Goal: Complete application form

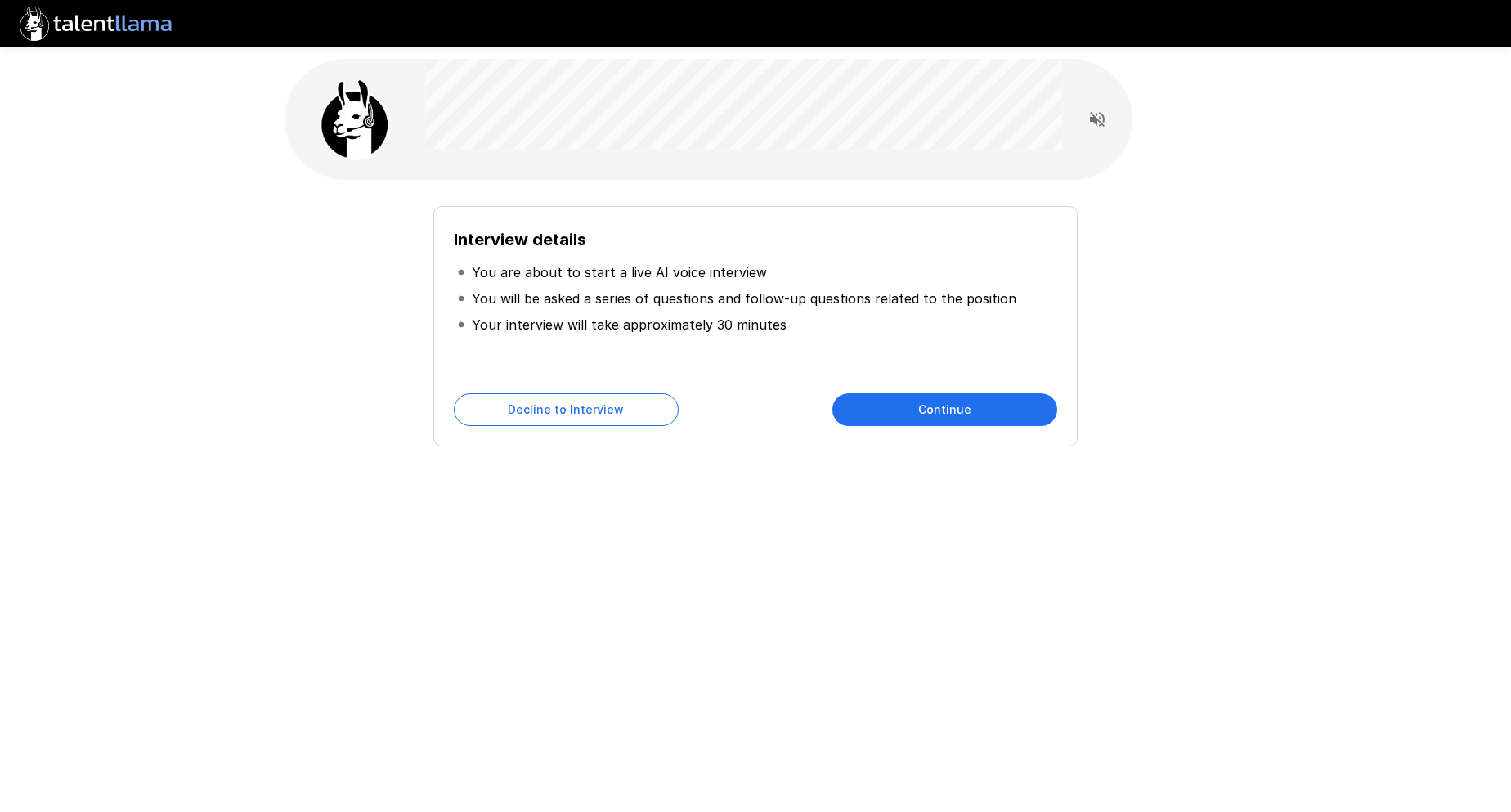
click at [934, 407] on button "Continue" at bounding box center [945, 410] width 225 height 33
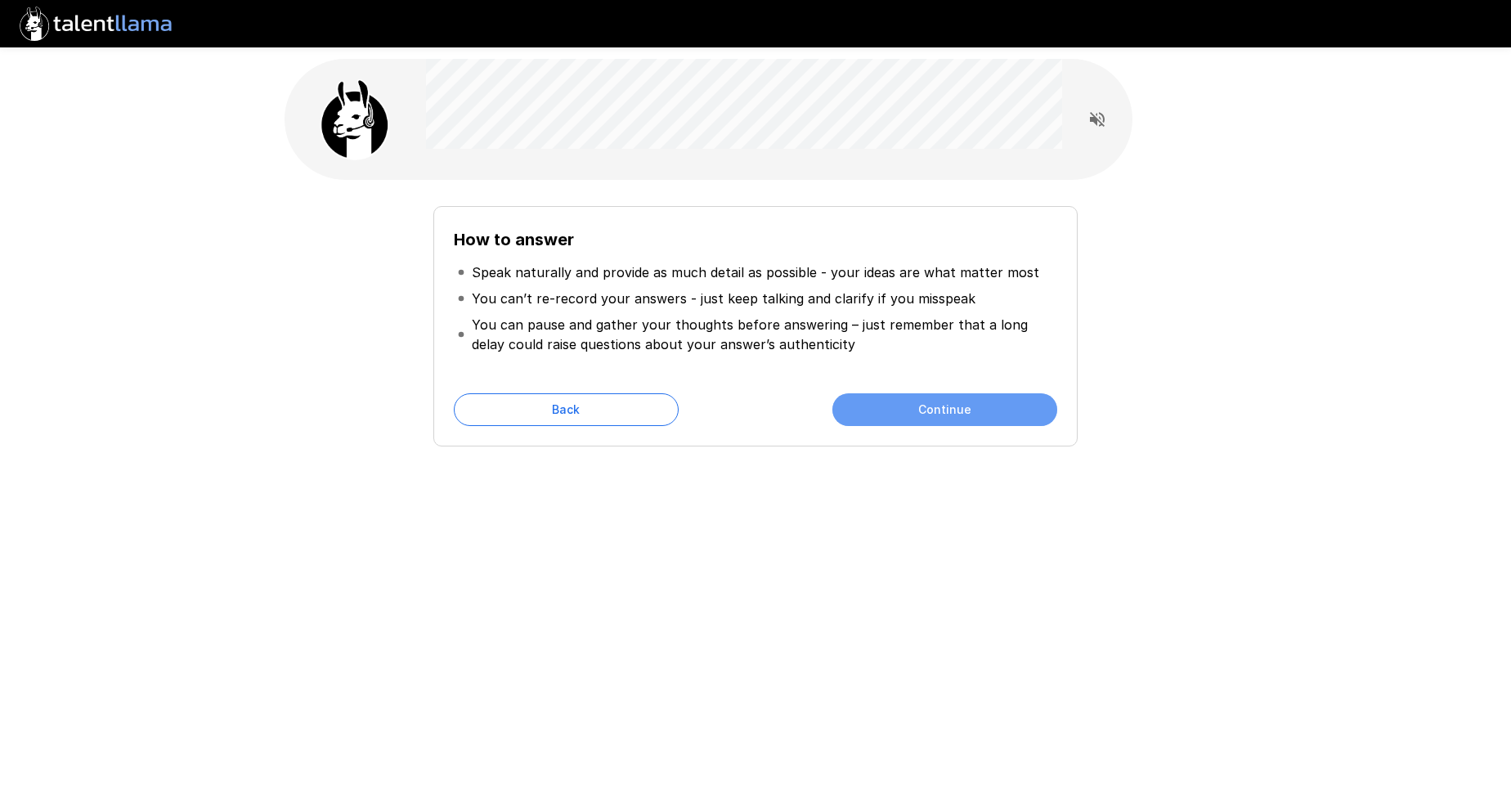
click at [934, 407] on button "Continue" at bounding box center [945, 410] width 225 height 33
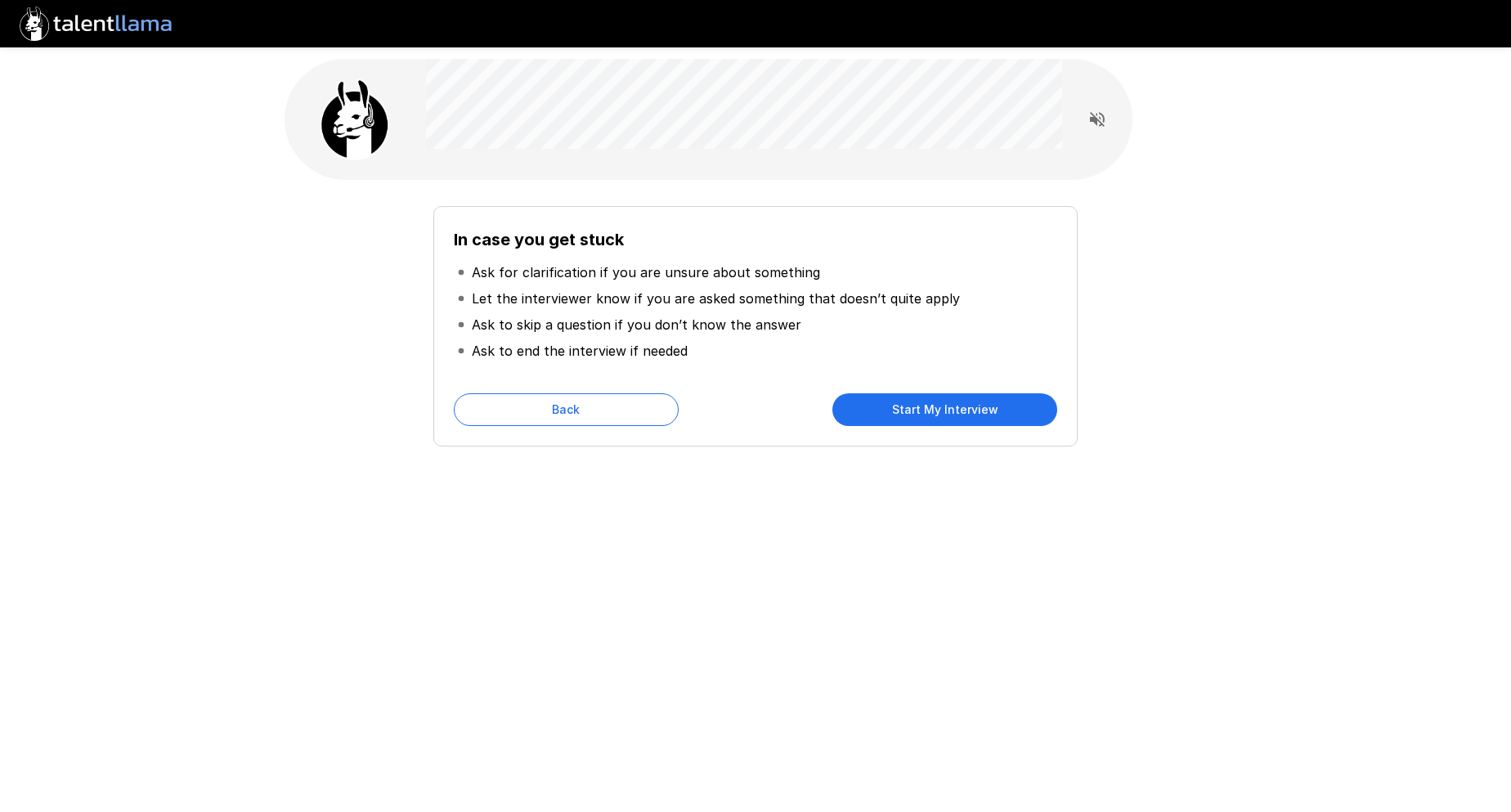
click at [1082, 132] on div at bounding box center [1098, 120] width 33 height 33
click at [1103, 115] on icon "Read questions aloud" at bounding box center [1097, 119] width 19 height 19
click at [972, 409] on button "Start My Interview" at bounding box center [945, 410] width 225 height 33
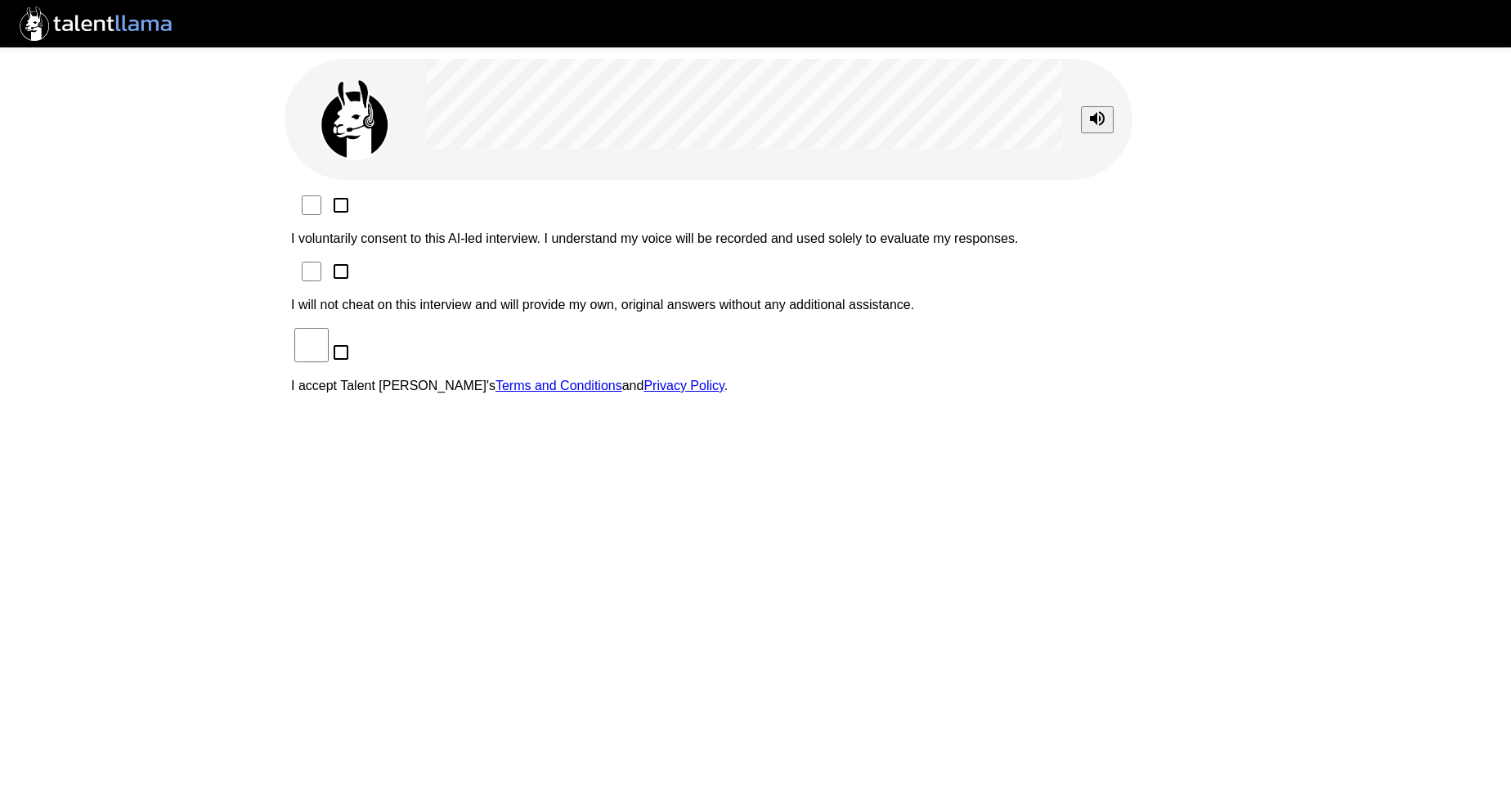
click at [449, 231] on p "I voluntarily consent to this AI-led interview. I understand my voice will be r…" at bounding box center [755, 238] width 929 height 15
click at [444, 297] on p "I will not cheat on this interview and will provide my own, original answers wi…" at bounding box center [755, 305] width 929 height 15
click at [440, 378] on p "I accept Talent Llama's Terms and Conditions and Privacy Policy ." at bounding box center [755, 386] width 929 height 15
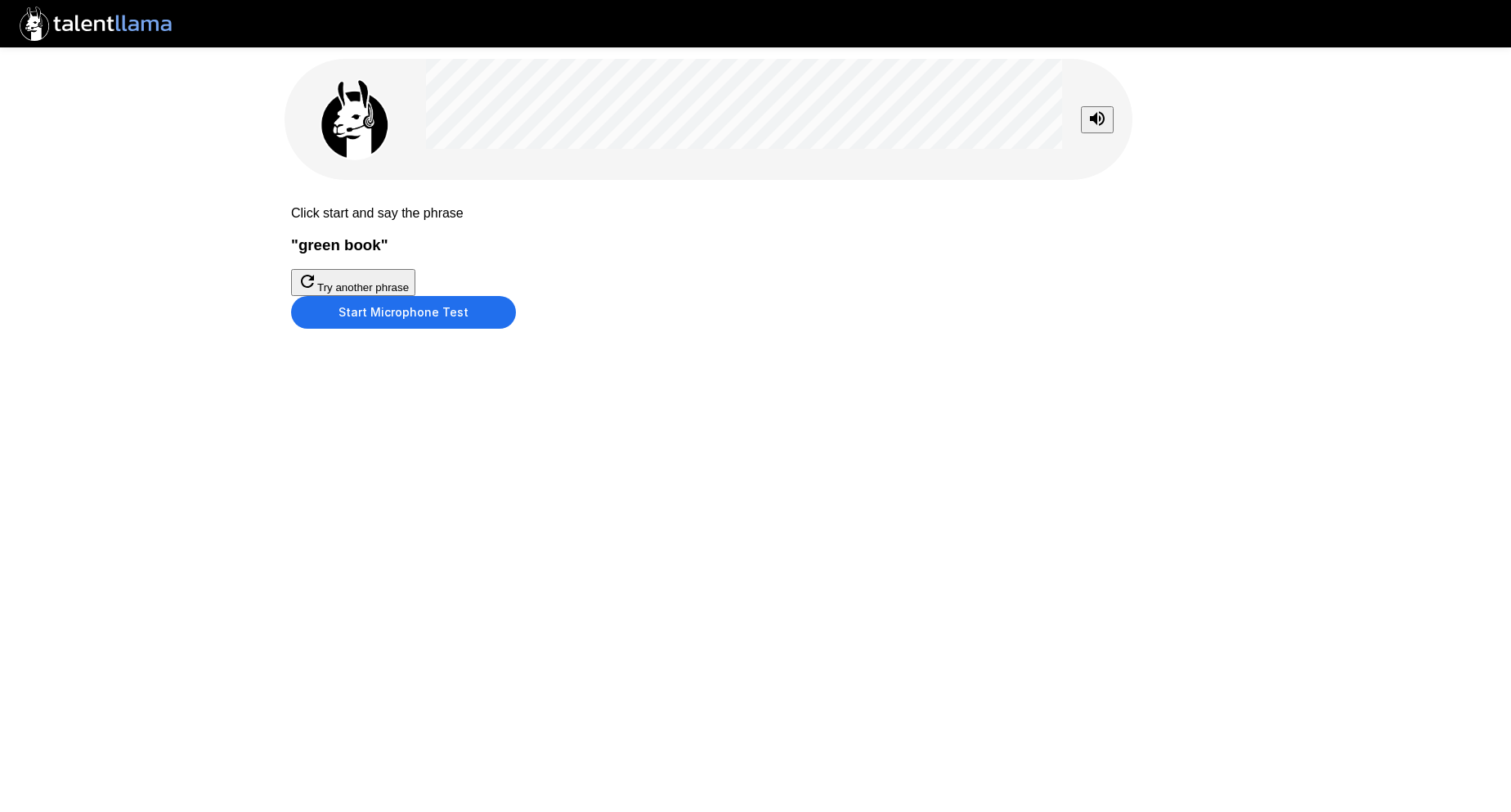
click at [516, 329] on button "Start Microphone Test" at bounding box center [403, 312] width 225 height 33
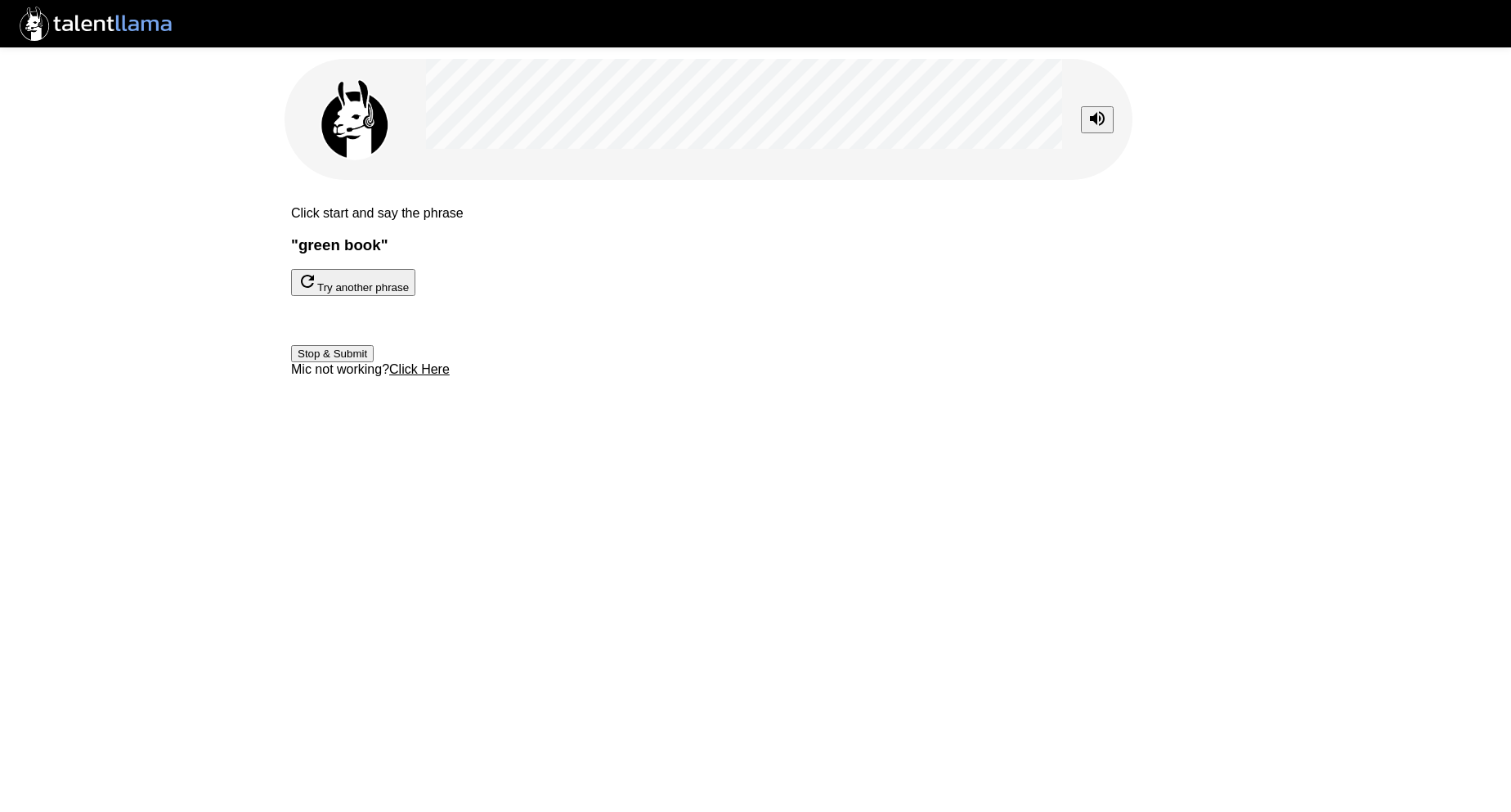
click at [374, 362] on button "Stop & Submit" at bounding box center [332, 354] width 83 height 17
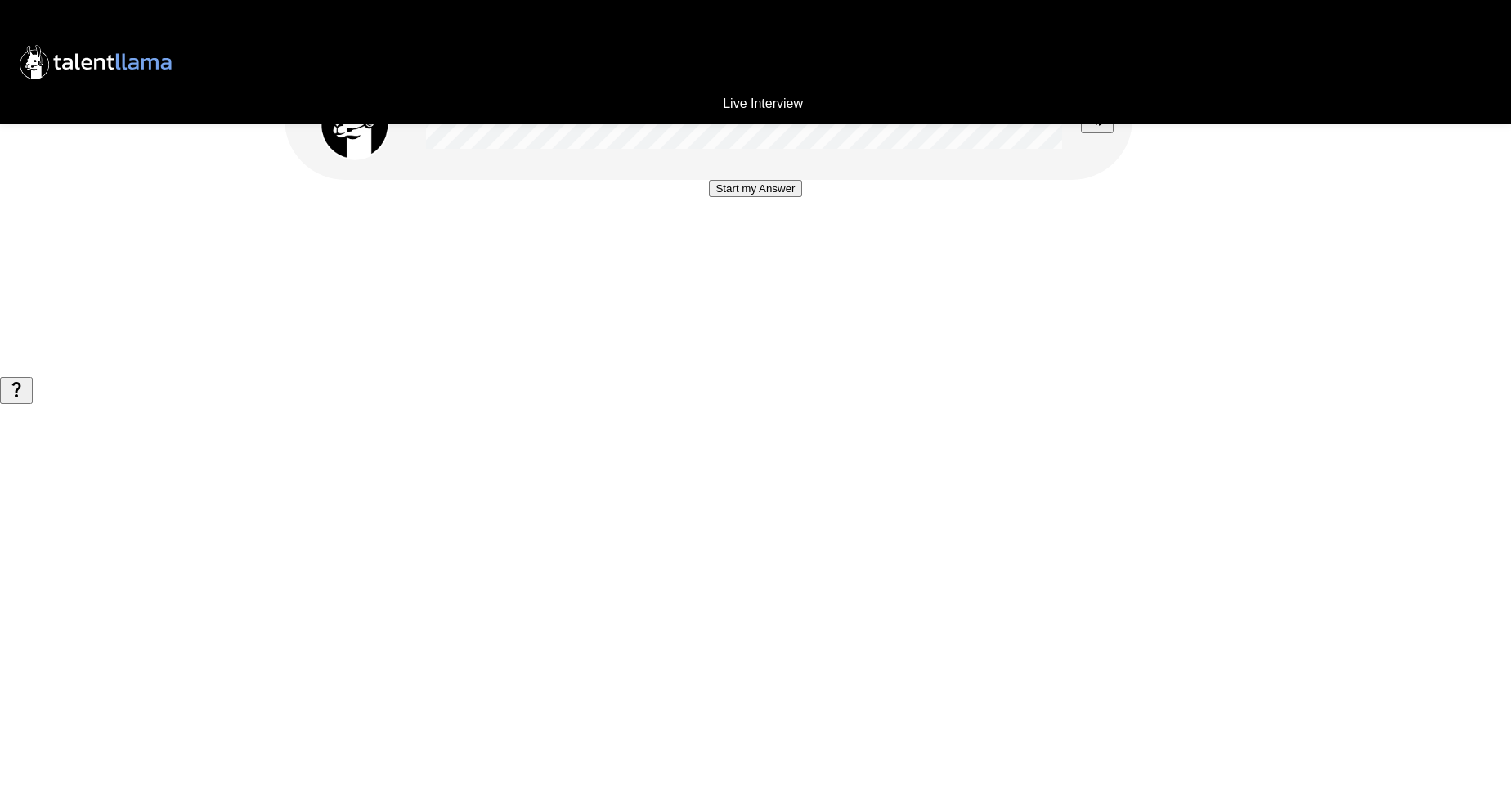
click at [787, 197] on button "Start my Answer" at bounding box center [755, 188] width 92 height 17
click at [789, 246] on button "Stop & Submit" at bounding box center [755, 238] width 83 height 17
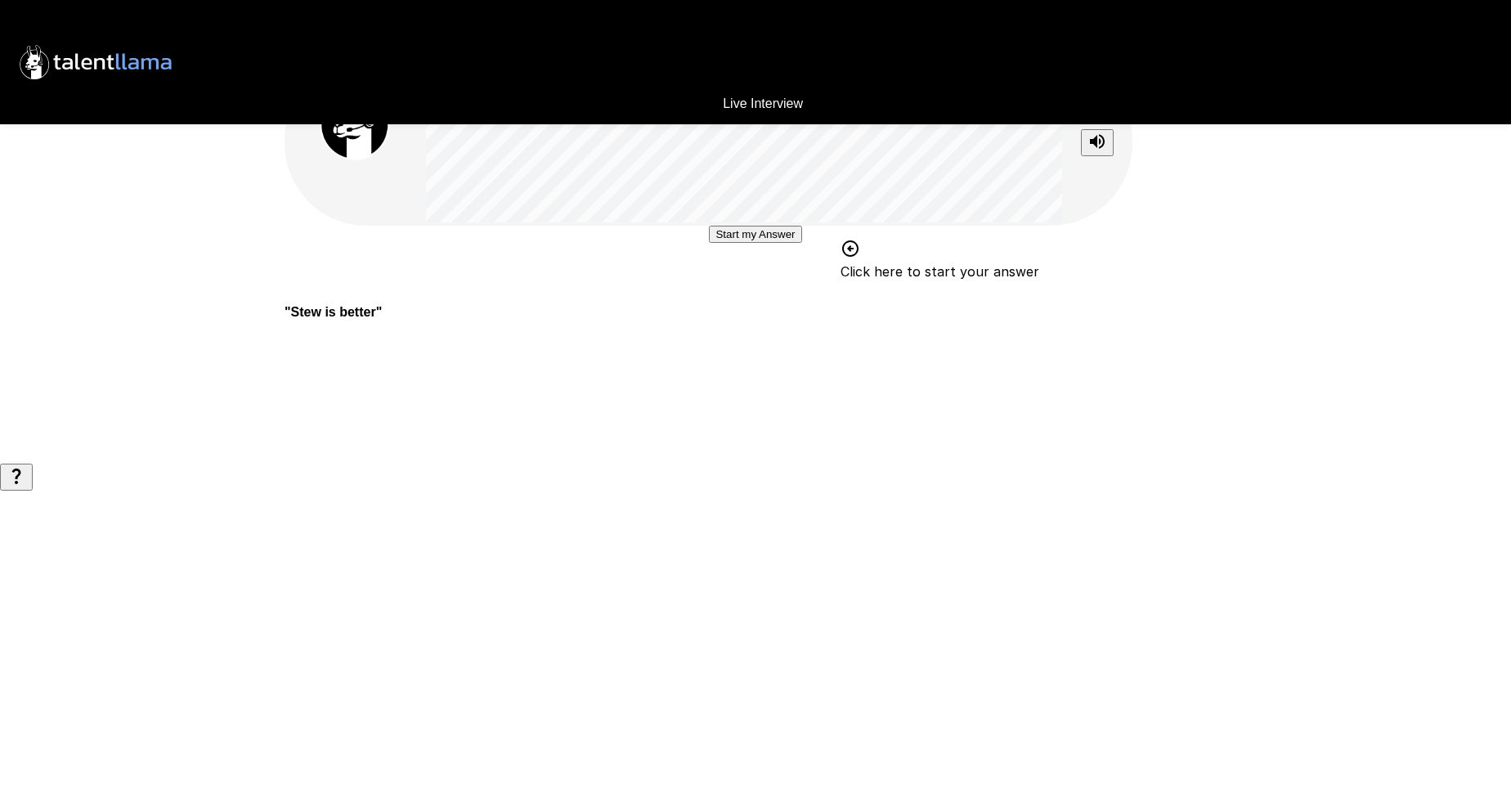
click at [766, 243] on button "Start my Answer" at bounding box center [755, 234] width 92 height 17
click at [767, 292] on button "Stop & Submit" at bounding box center [755, 283] width 83 height 17
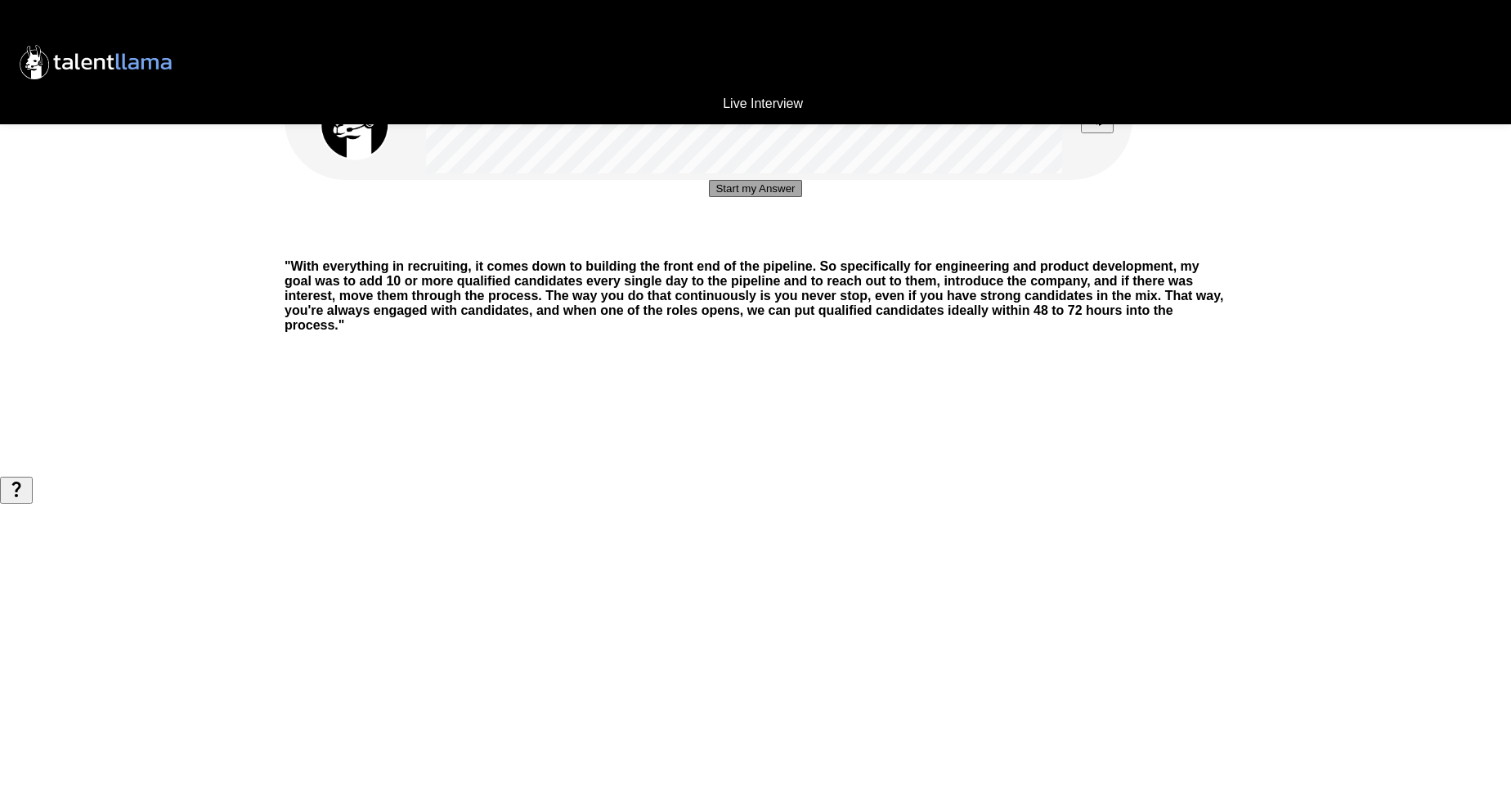
click at [737, 197] on button "Start my Answer" at bounding box center [755, 188] width 92 height 17
click at [737, 246] on button "Stop & Submit" at bounding box center [755, 238] width 83 height 17
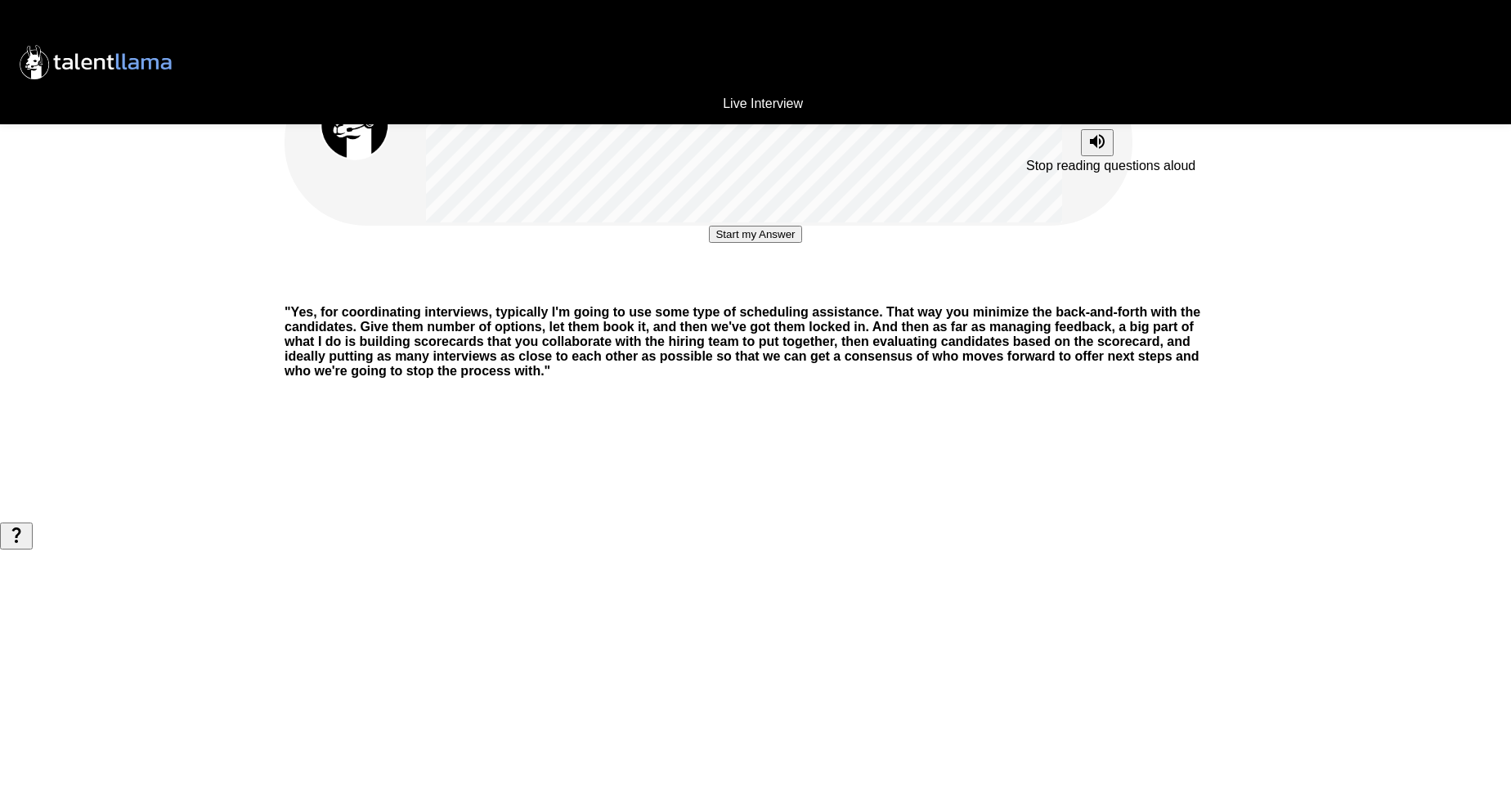
click at [1098, 145] on icon "Stop reading questions aloud" at bounding box center [1097, 141] width 19 height 19
click at [1098, 145] on icon "Read questions aloud" at bounding box center [1097, 142] width 19 height 19
click at [733, 243] on button "Start my Answer" at bounding box center [755, 234] width 92 height 17
click at [732, 292] on button "Stop & Submit" at bounding box center [755, 283] width 83 height 17
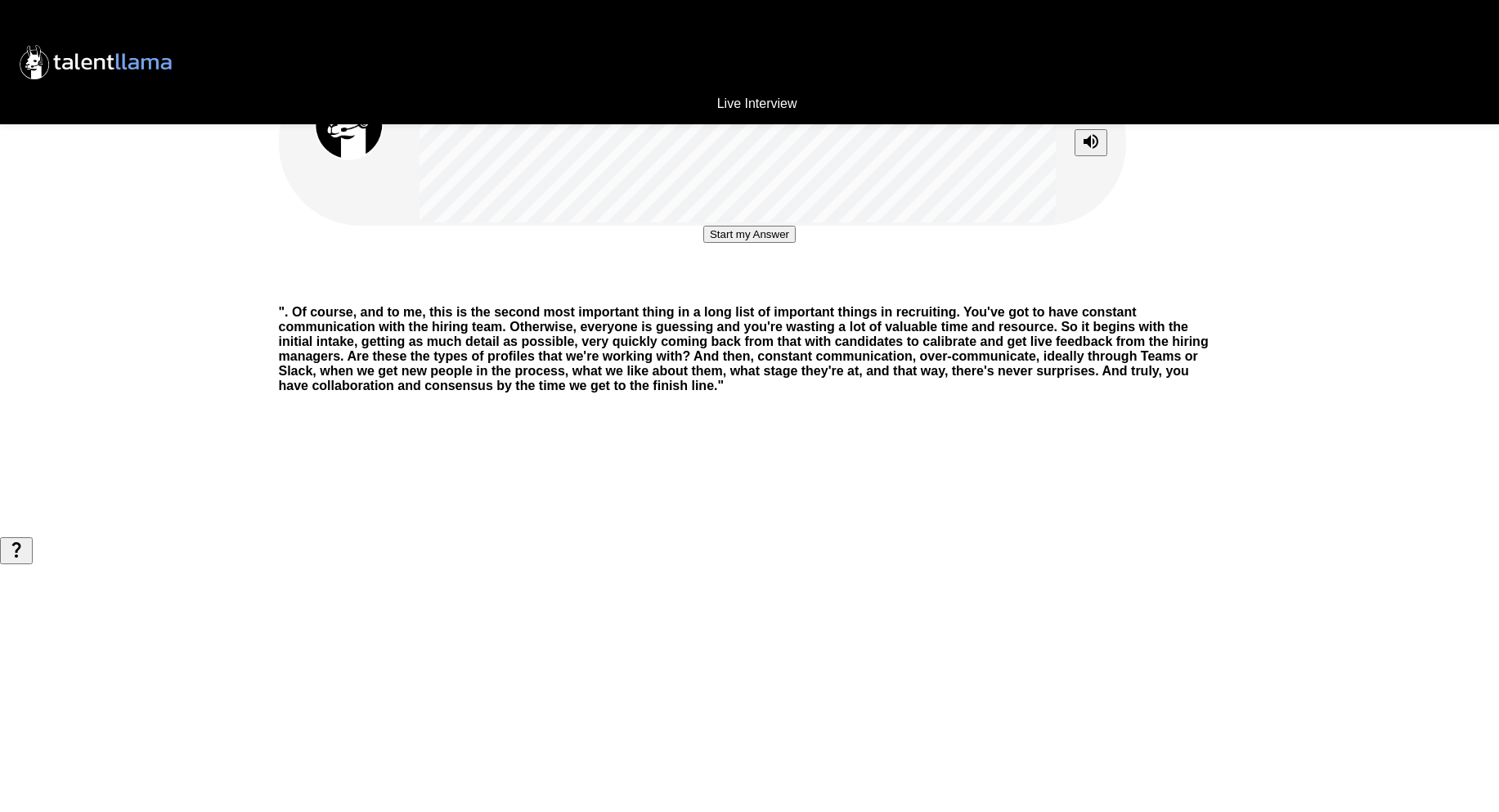
click at [1088, 151] on icon "Stop reading questions aloud" at bounding box center [1090, 141] width 19 height 19
click at [726, 243] on button "Start my Answer" at bounding box center [750, 234] width 92 height 17
click at [726, 292] on button "Stop & Submit" at bounding box center [750, 283] width 83 height 17
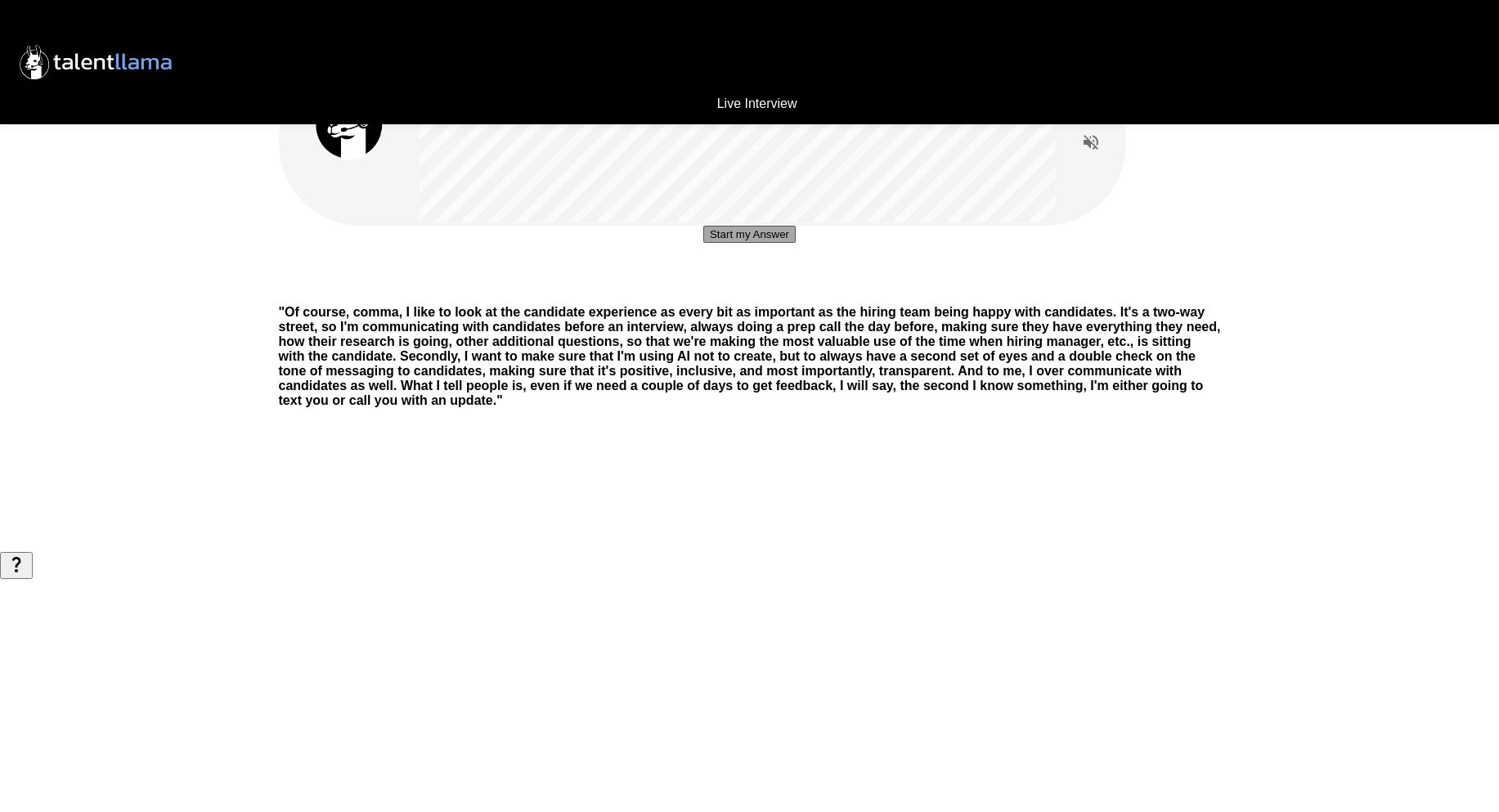
click at [717, 243] on button "Start my Answer" at bounding box center [750, 234] width 92 height 17
click at [719, 292] on button "Stop & Submit" at bounding box center [750, 283] width 83 height 17
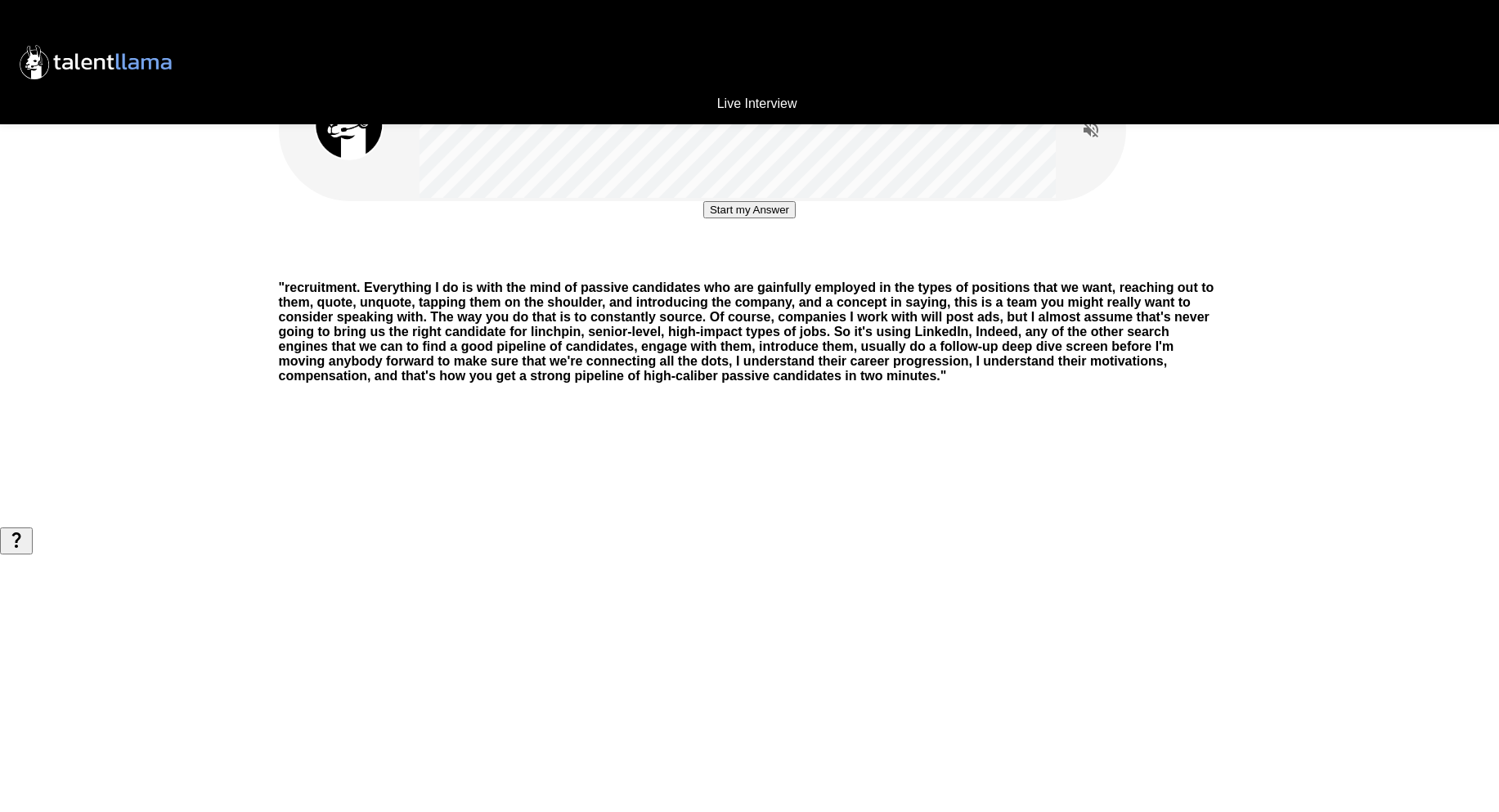
click at [720, 218] on button "Start my Answer" at bounding box center [750, 209] width 92 height 17
click at [779, 267] on button "Stop & Submit" at bounding box center [750, 259] width 83 height 17
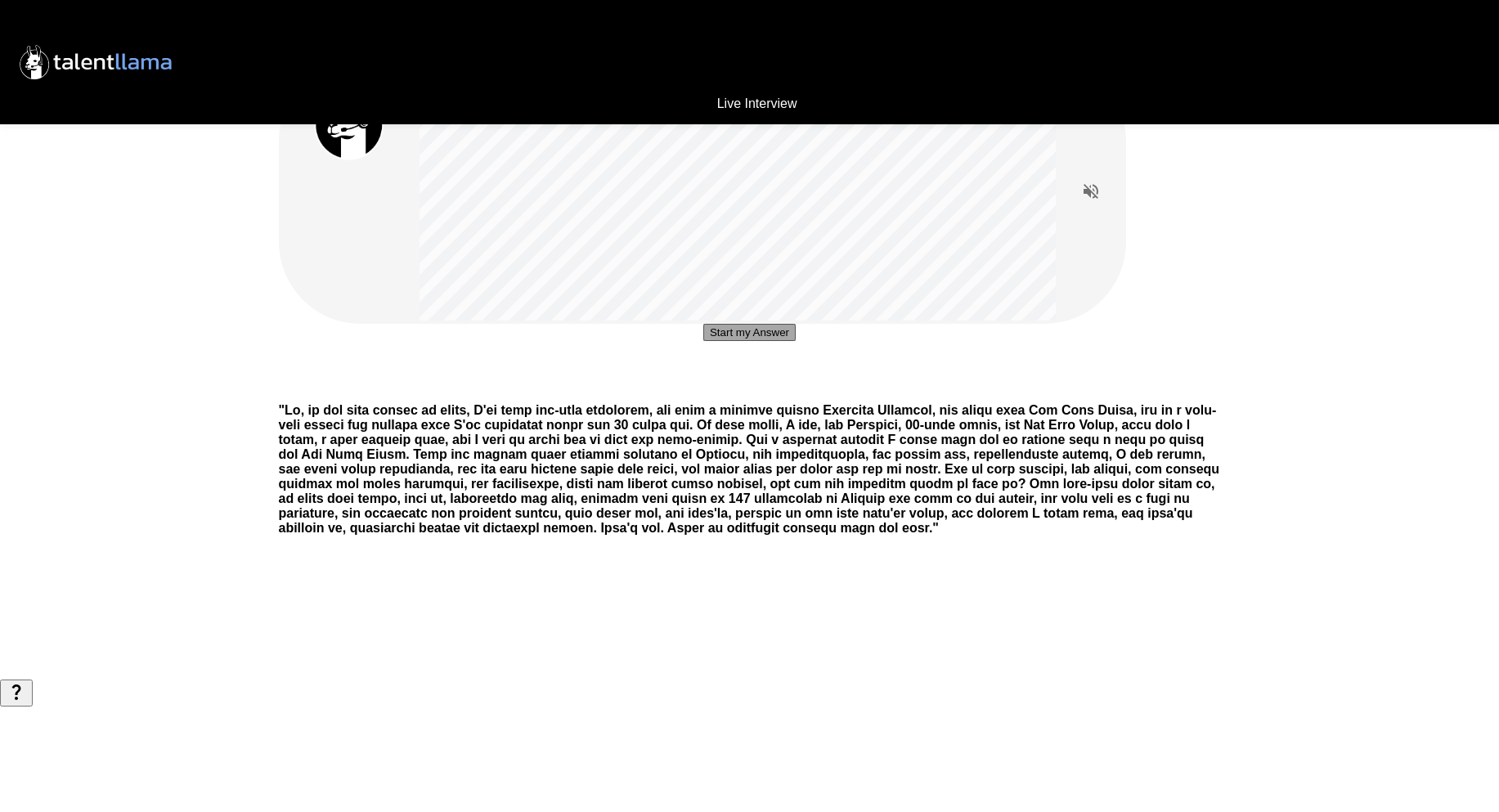
click at [771, 341] on button "Start my Answer" at bounding box center [750, 332] width 92 height 17
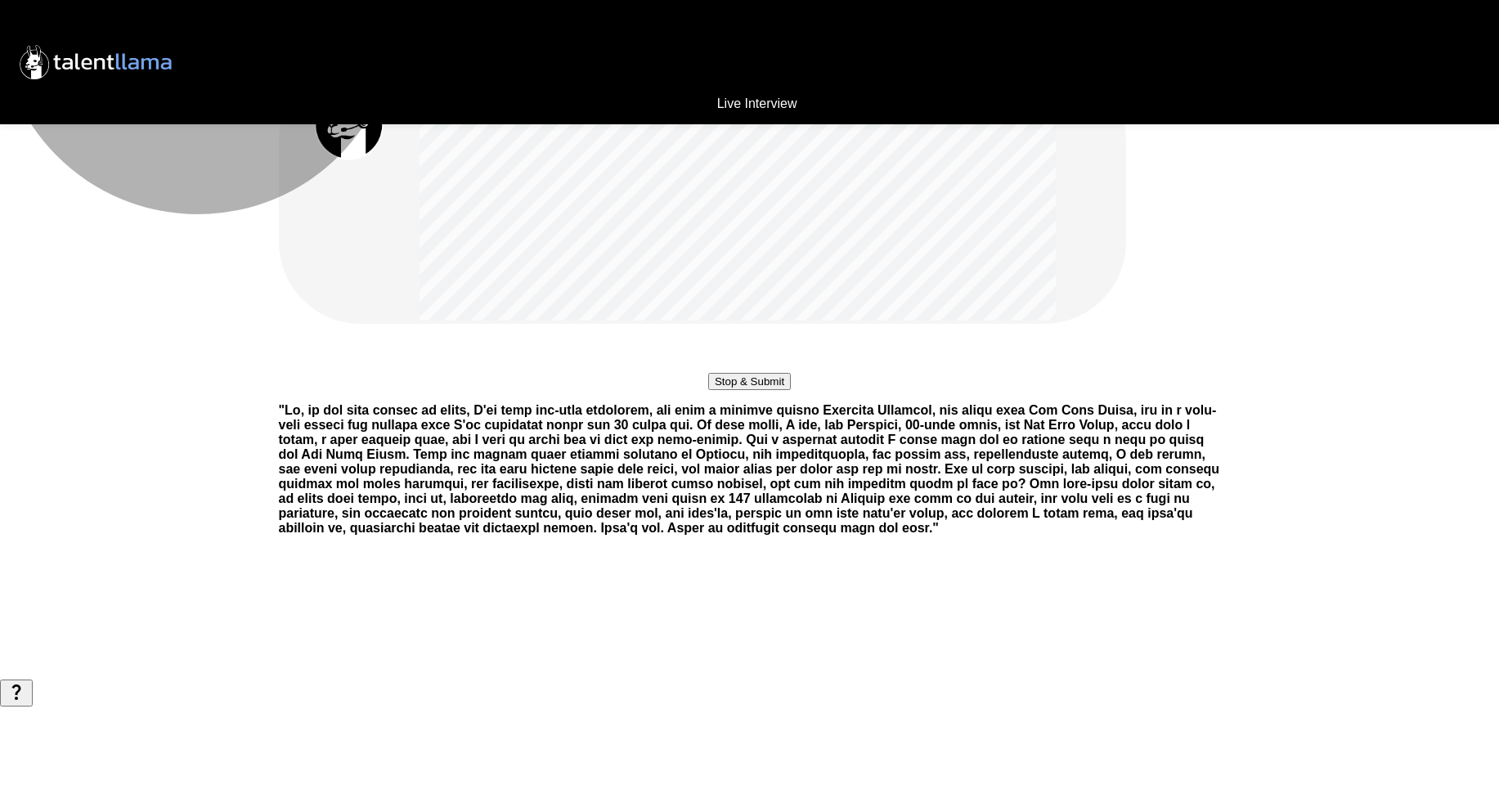
click at [791, 390] on button "Stop & Submit" at bounding box center [750, 381] width 83 height 17
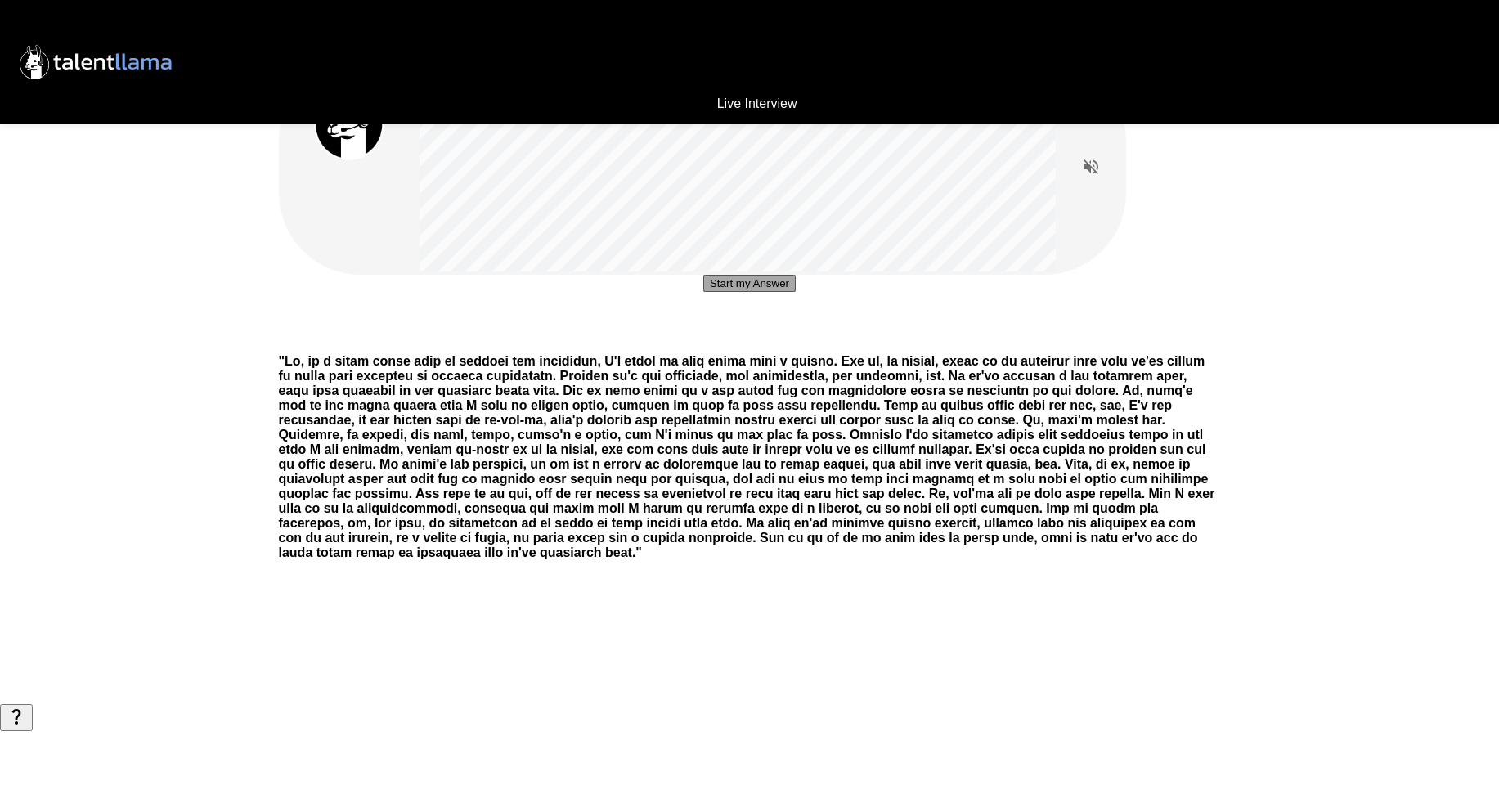
click at [780, 292] on button "Start my Answer" at bounding box center [750, 283] width 92 height 17
click at [780, 341] on button "Stop & Submit" at bounding box center [750, 332] width 83 height 17
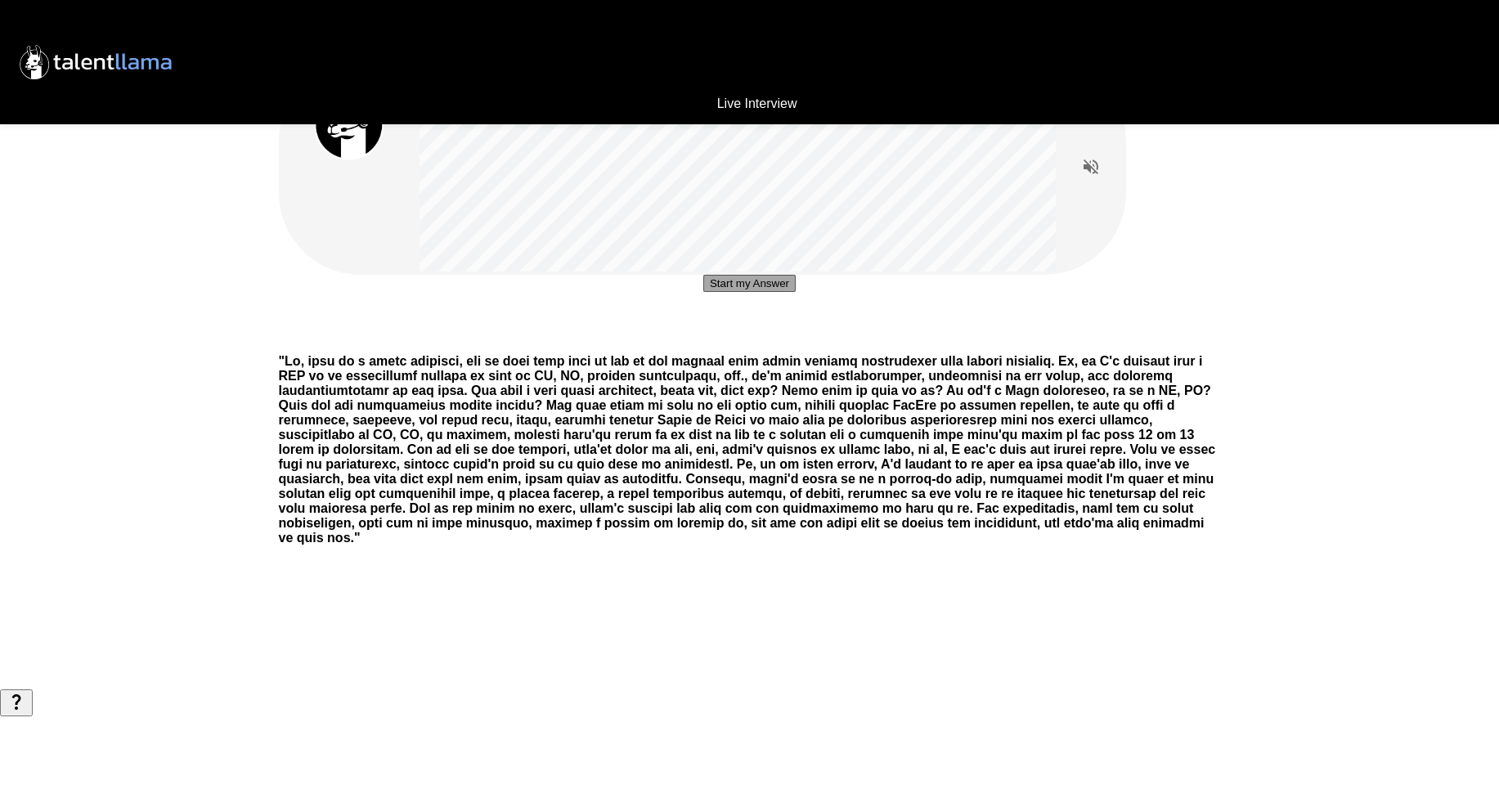
click at [796, 292] on button "Start my Answer" at bounding box center [750, 283] width 92 height 17
click at [777, 341] on button "Stop & Submit" at bounding box center [750, 332] width 83 height 17
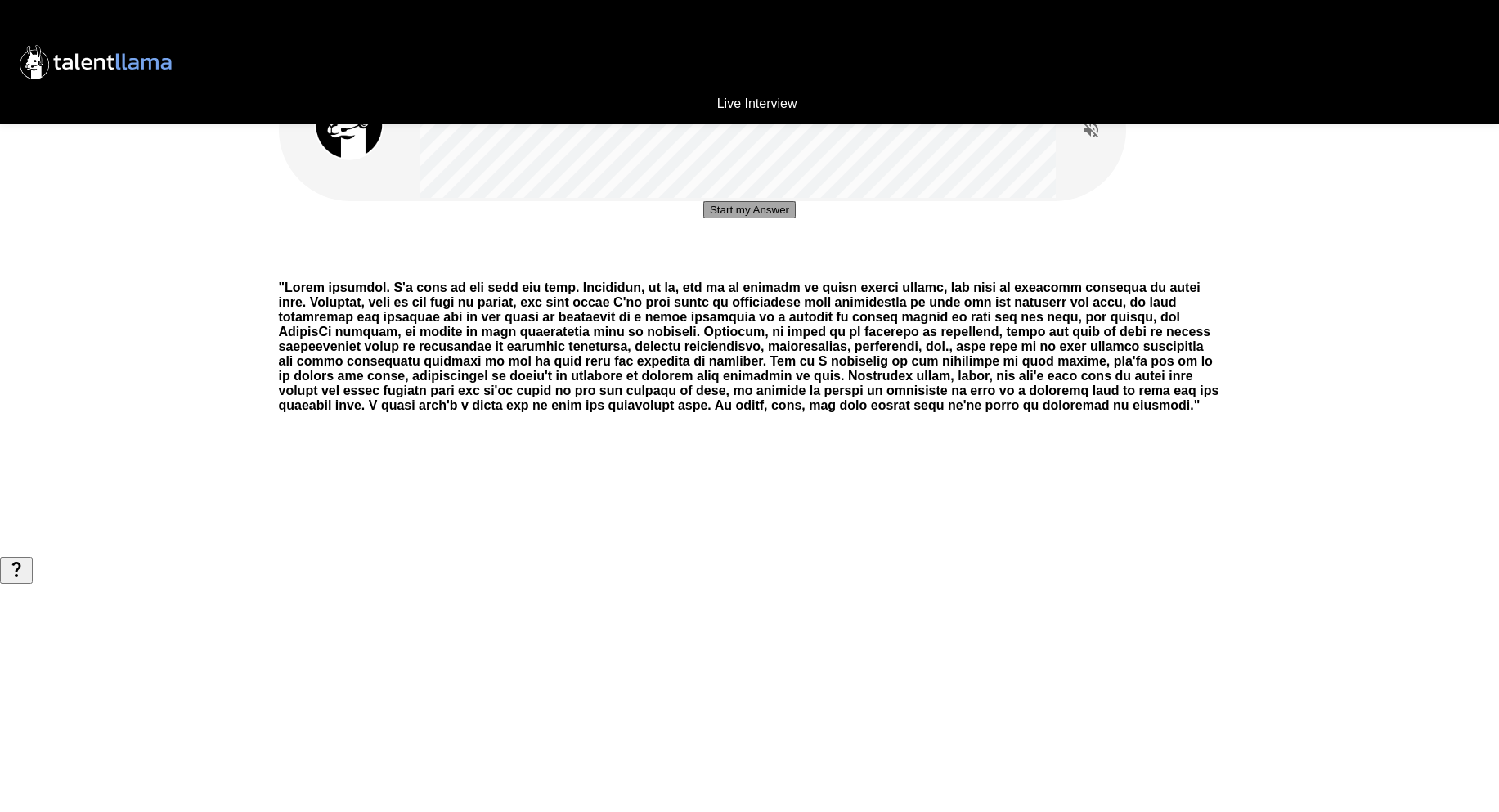
click at [796, 218] on button "Start my Answer" at bounding box center [750, 209] width 92 height 17
click at [778, 267] on button "Stop & Submit" at bounding box center [750, 259] width 83 height 17
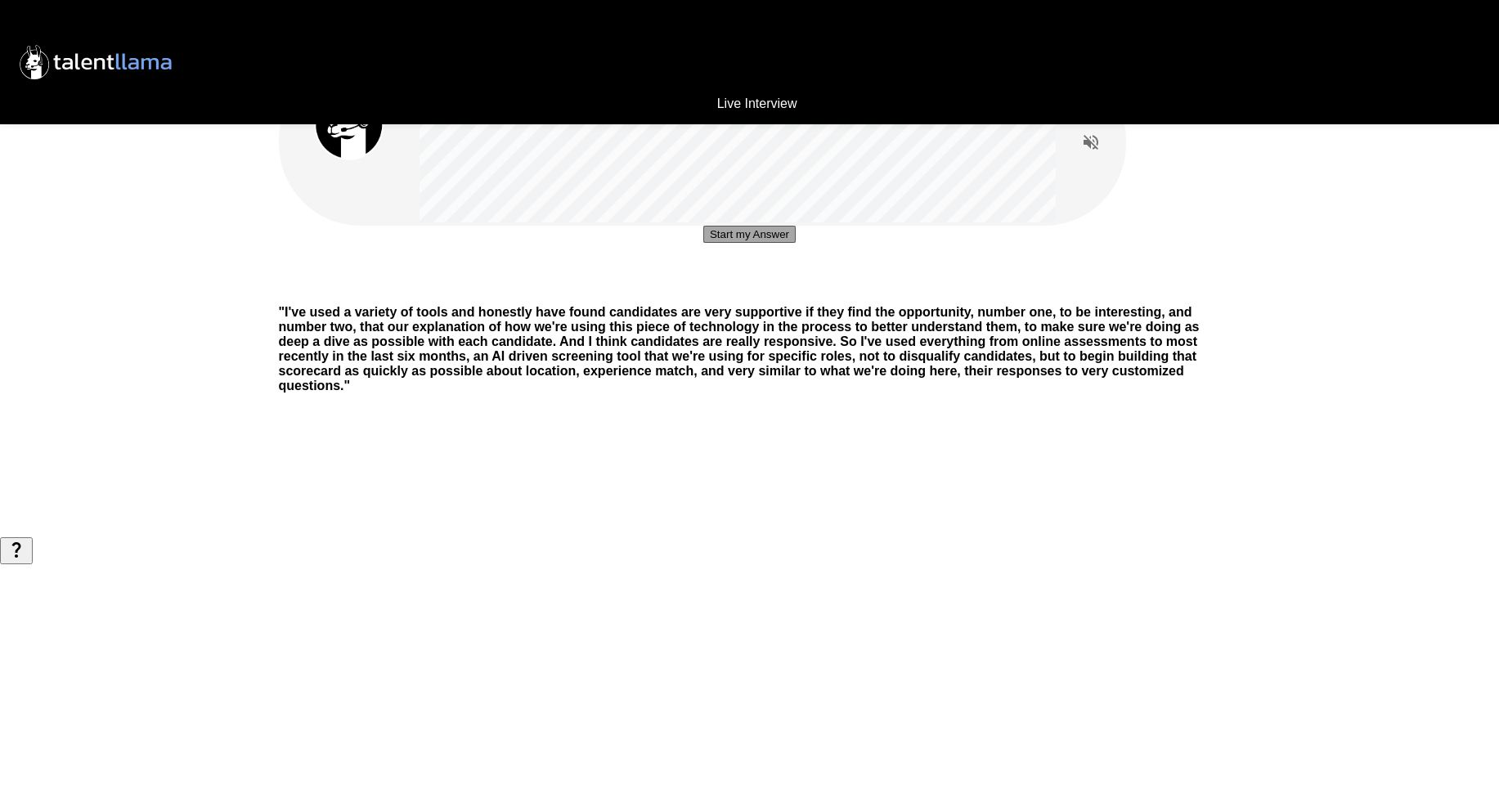
click at [719, 243] on button "Start my Answer" at bounding box center [750, 234] width 92 height 17
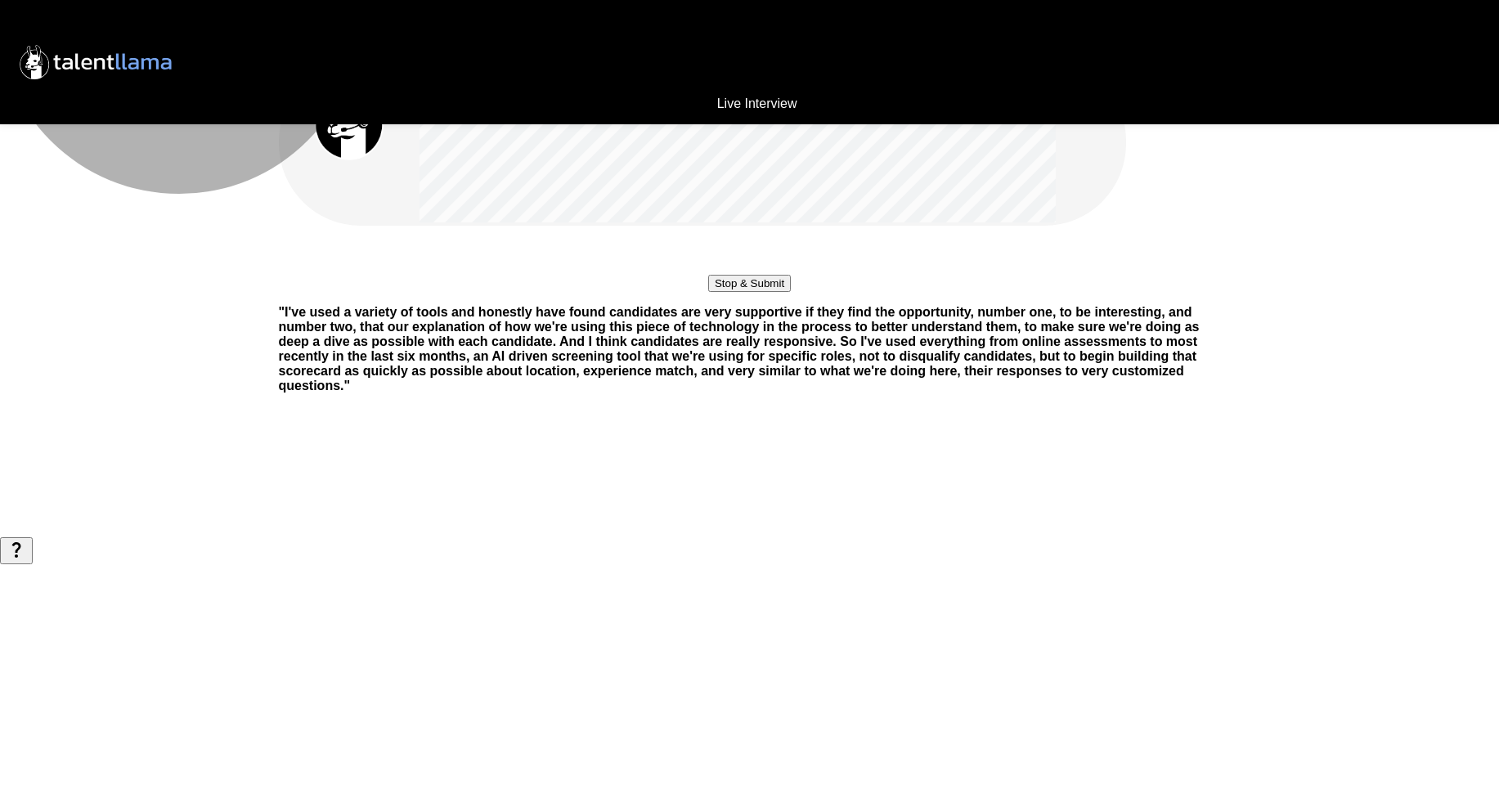
click at [791, 292] on button "Stop & Submit" at bounding box center [750, 283] width 83 height 17
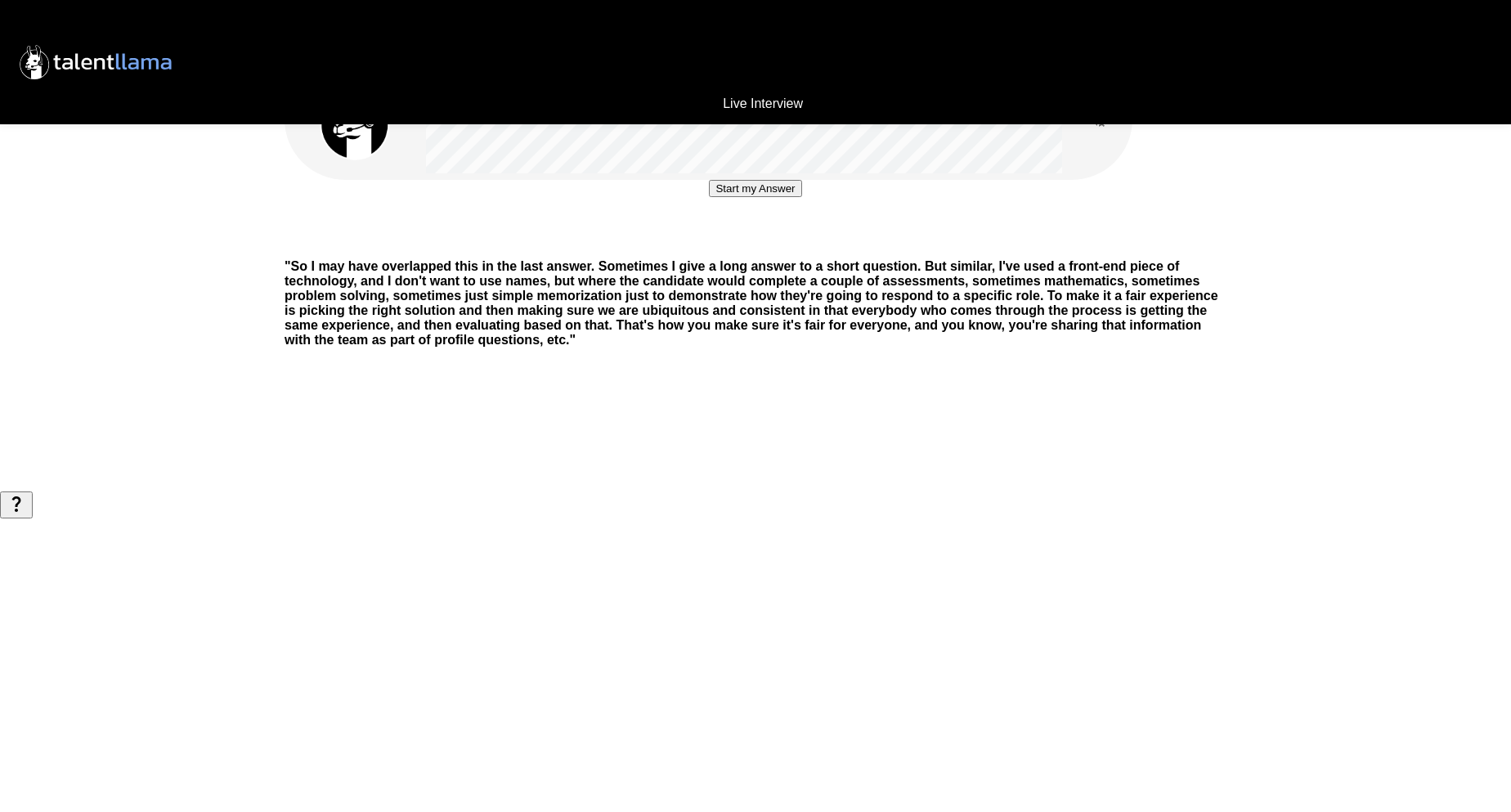
click at [768, 197] on button "Start my Answer" at bounding box center [755, 188] width 92 height 17
click at [768, 246] on button "Stop & Submit" at bounding box center [755, 238] width 83 height 17
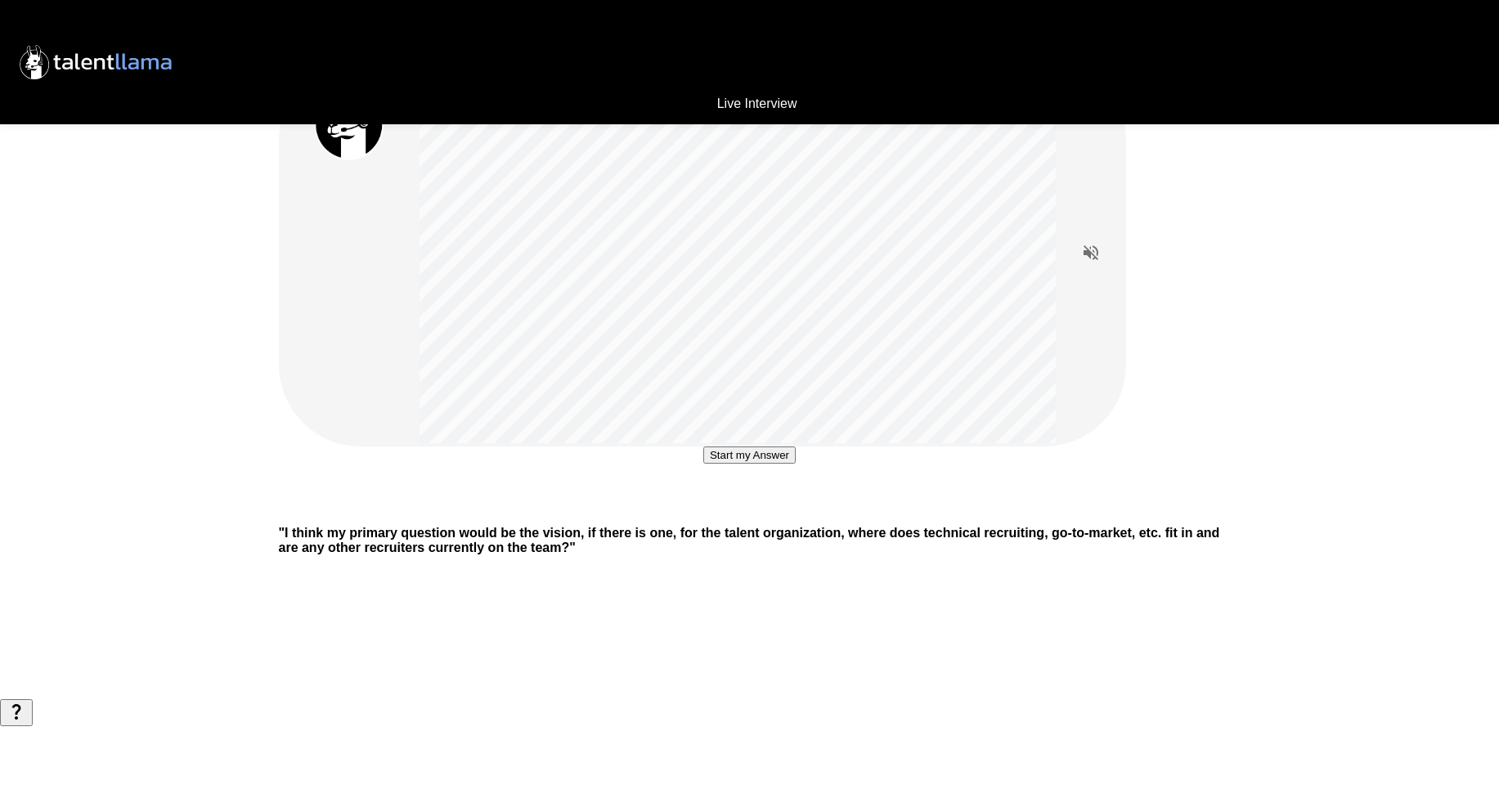
click at [714, 464] on button "Start my Answer" at bounding box center [750, 455] width 92 height 17
click at [750, 513] on button "Stop & Submit" at bounding box center [750, 504] width 83 height 17
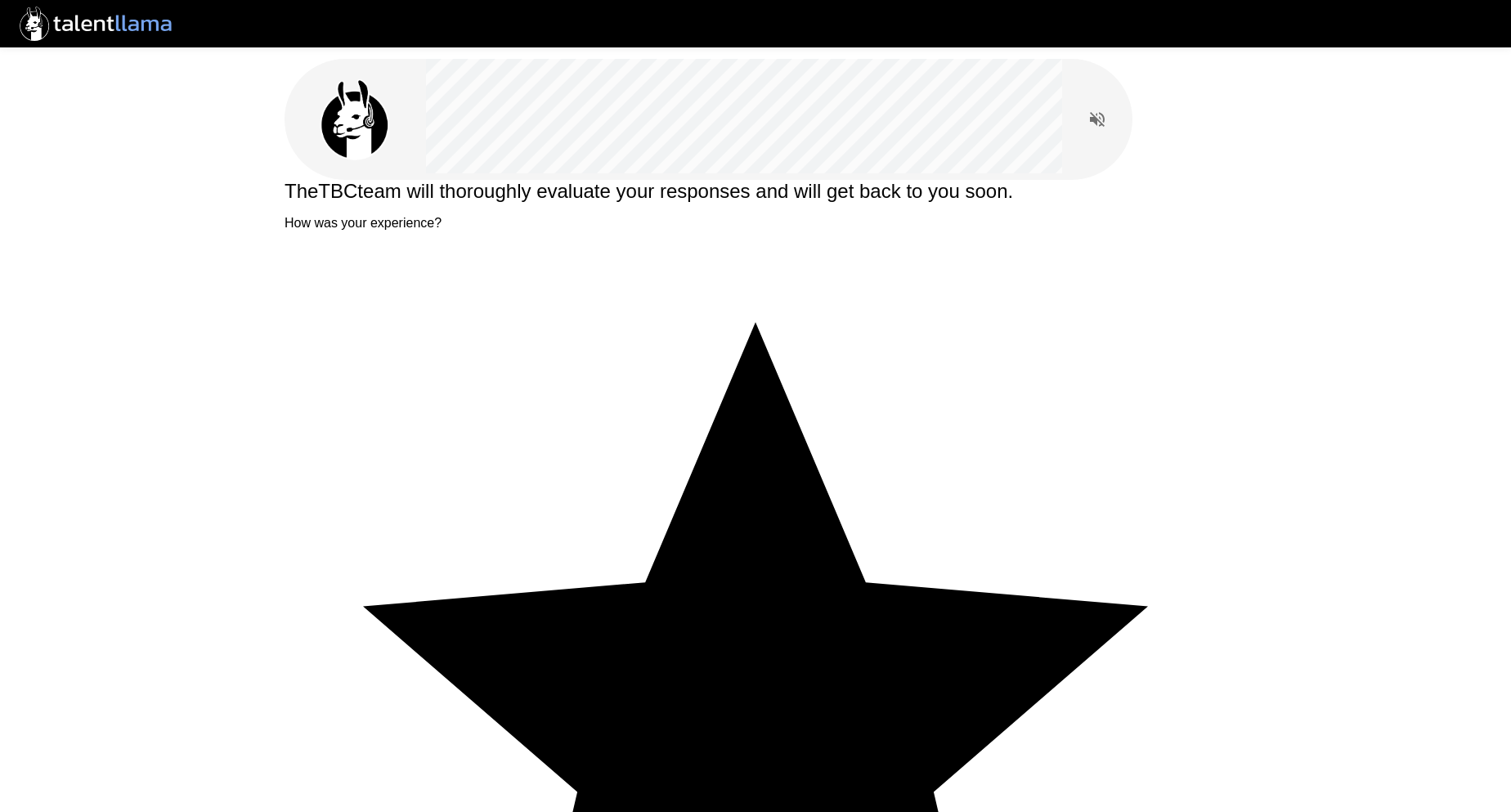
type textarea "**********"
